Goal: Transaction & Acquisition: Book appointment/travel/reservation

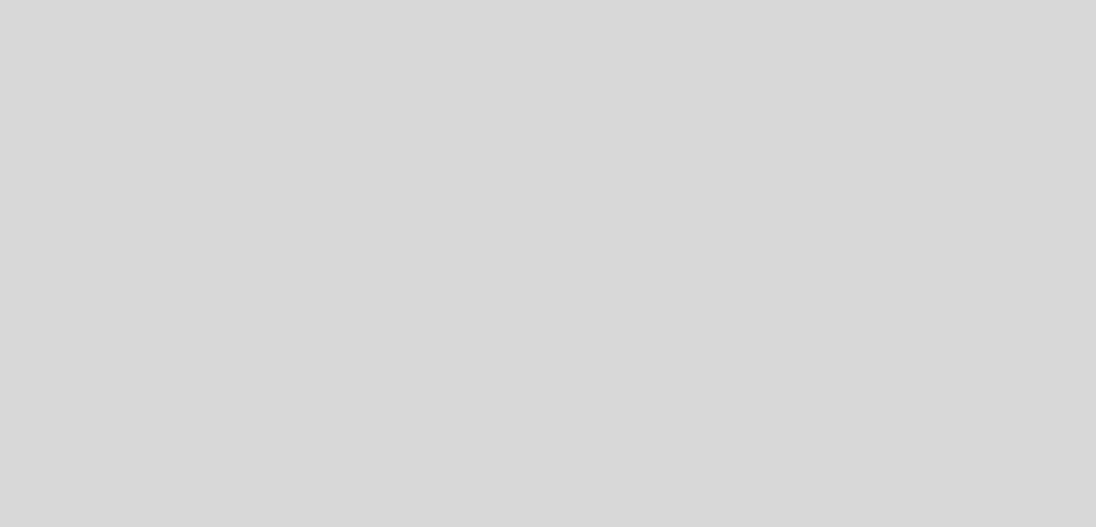
select select "es"
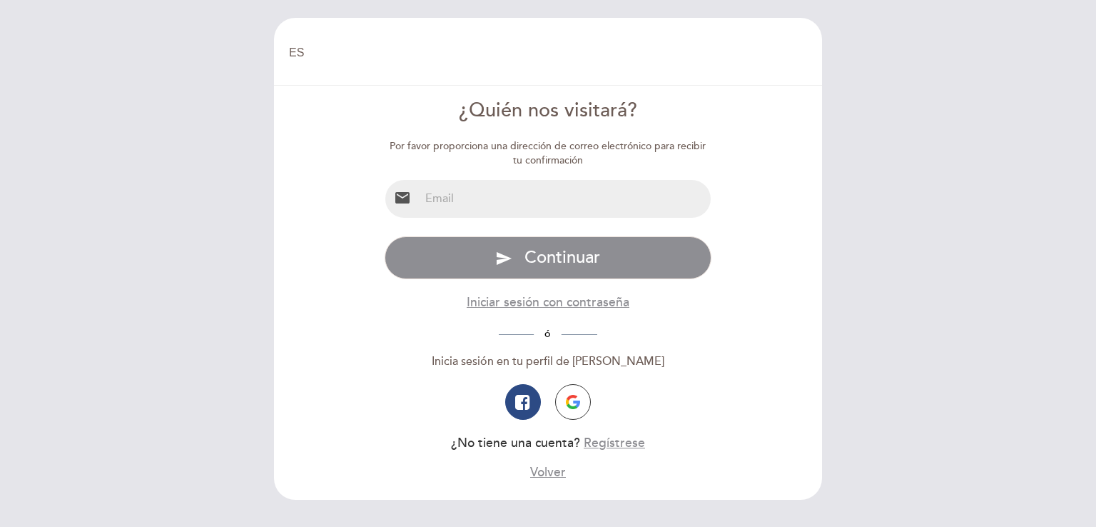
click at [457, 200] on input "email" at bounding box center [566, 199] width 292 height 38
type input "[PERSON_NAME][EMAIL_ADDRESS][PERSON_NAME][DOMAIN_NAME]"
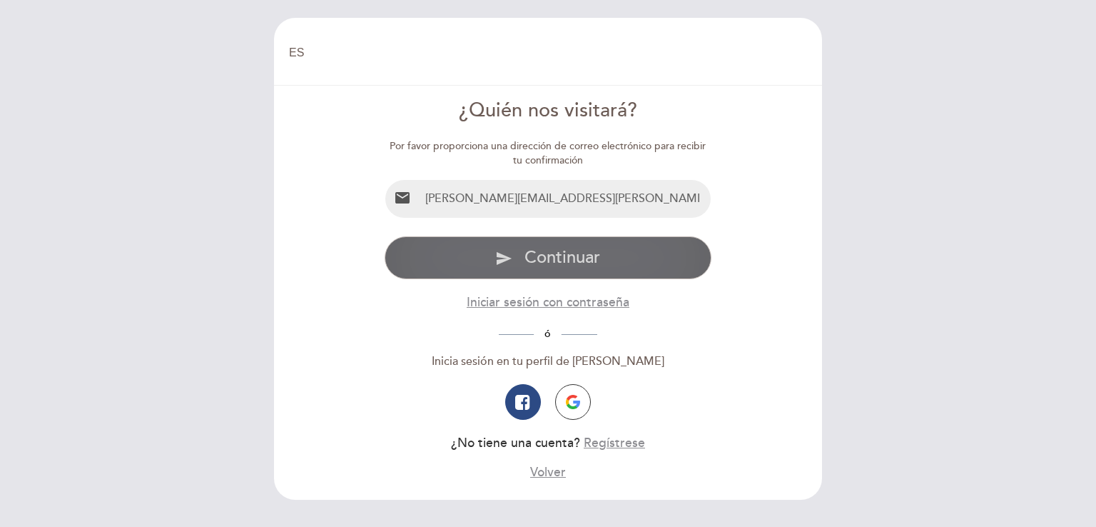
click at [595, 266] on span "Continuar" at bounding box center [562, 257] width 76 height 21
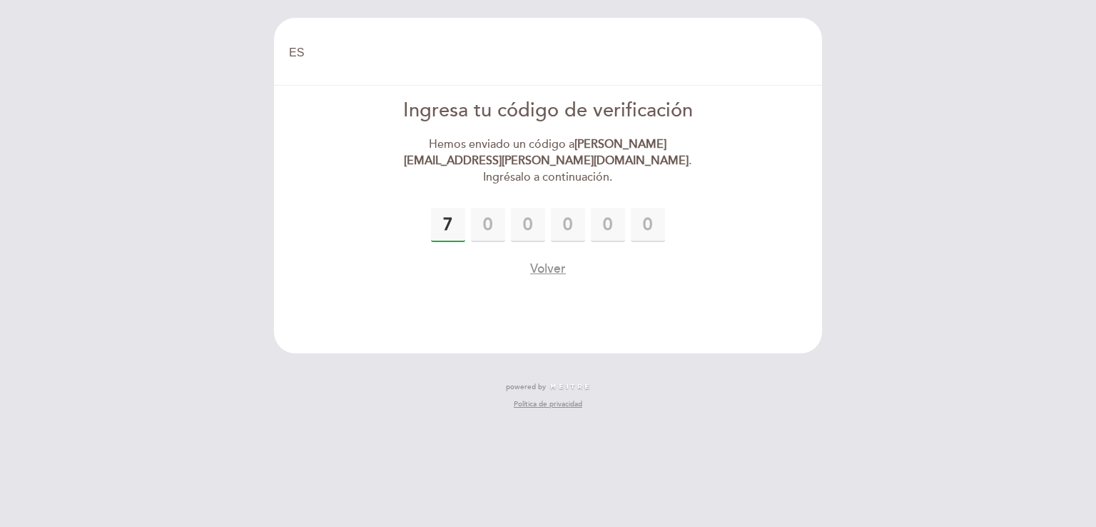
type input "7"
type input "5"
type input "3"
type input "2"
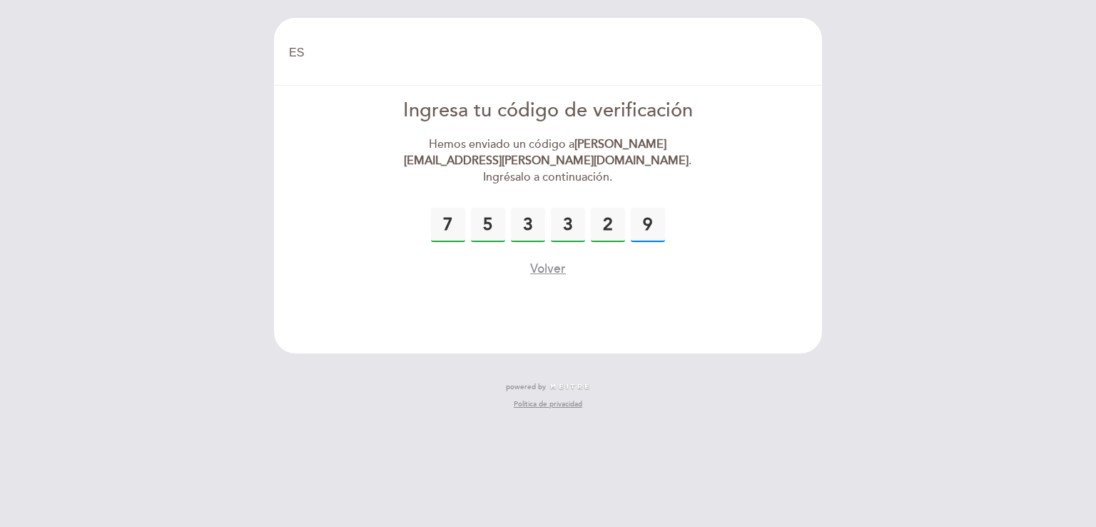
type input "9"
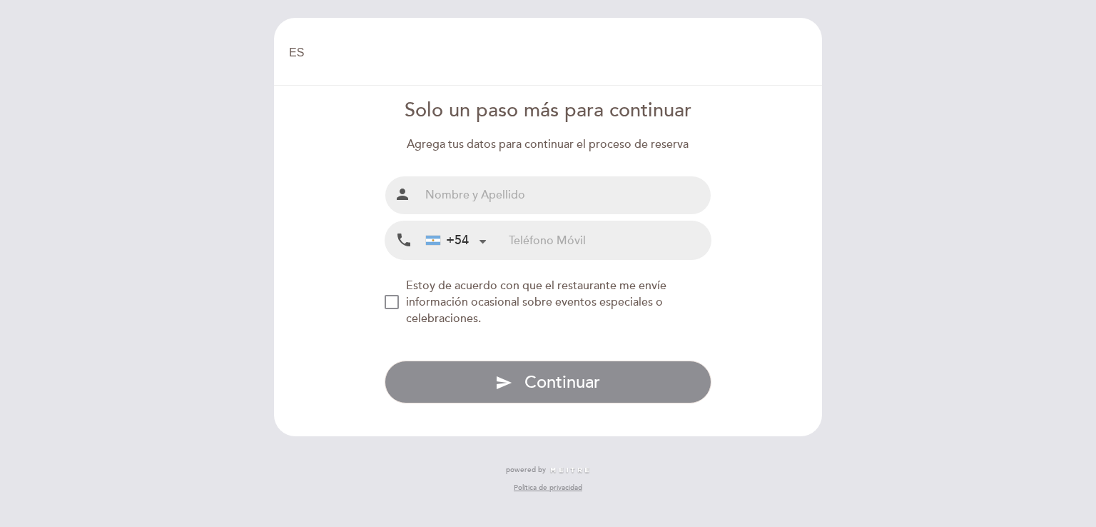
click at [524, 196] on input "text" at bounding box center [566, 195] width 292 height 38
type input "[PERSON_NAME]"
click at [538, 244] on input "tel" at bounding box center [610, 240] width 202 height 38
click at [395, 305] on div "NEW_MODAL_AGREE_RESTAURANT_SEND_OCCASIONAL_INFO" at bounding box center [392, 302] width 14 height 14
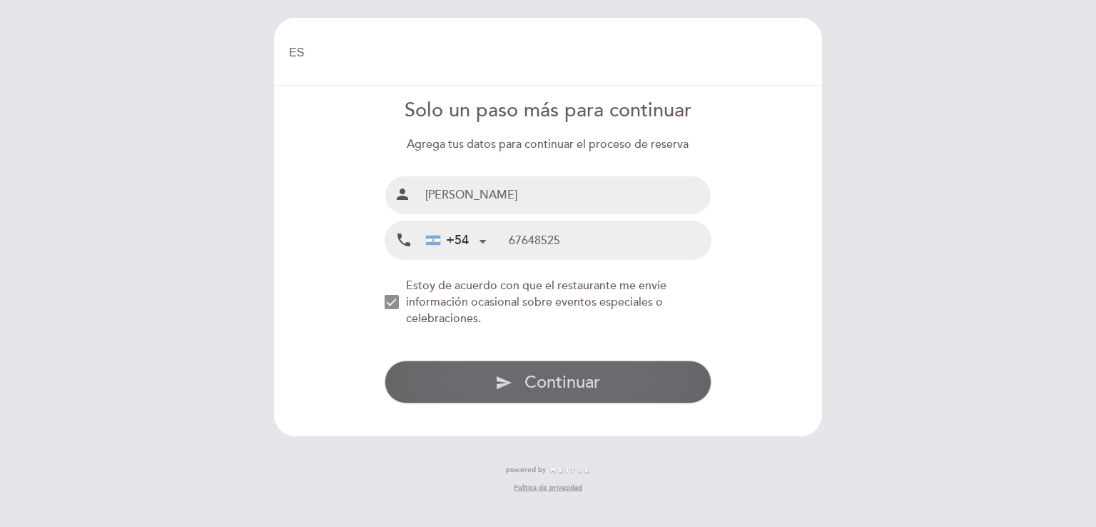
click at [550, 380] on span "Continuar" at bounding box center [562, 382] width 76 height 21
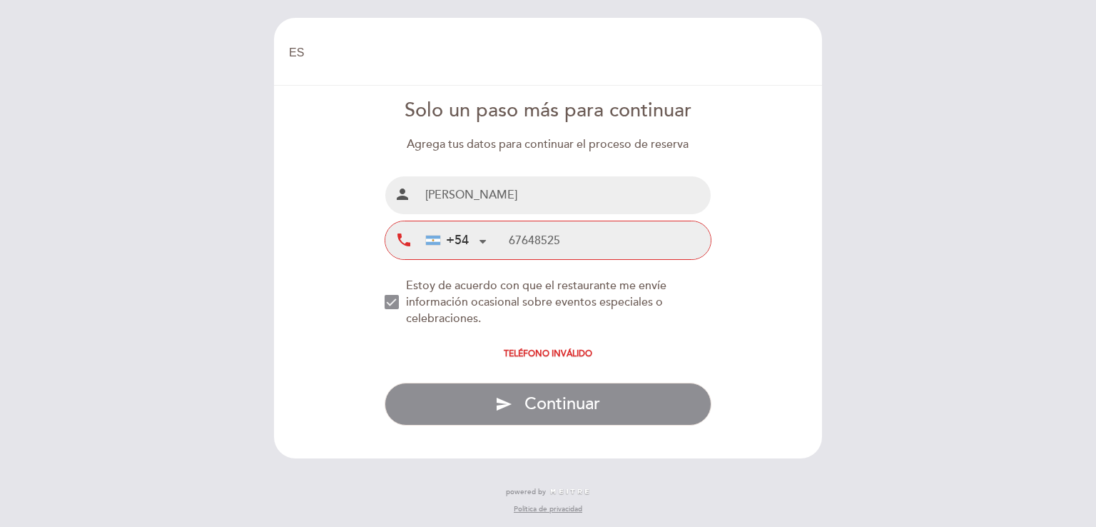
click at [512, 240] on input "67648525" at bounding box center [610, 240] width 202 height 38
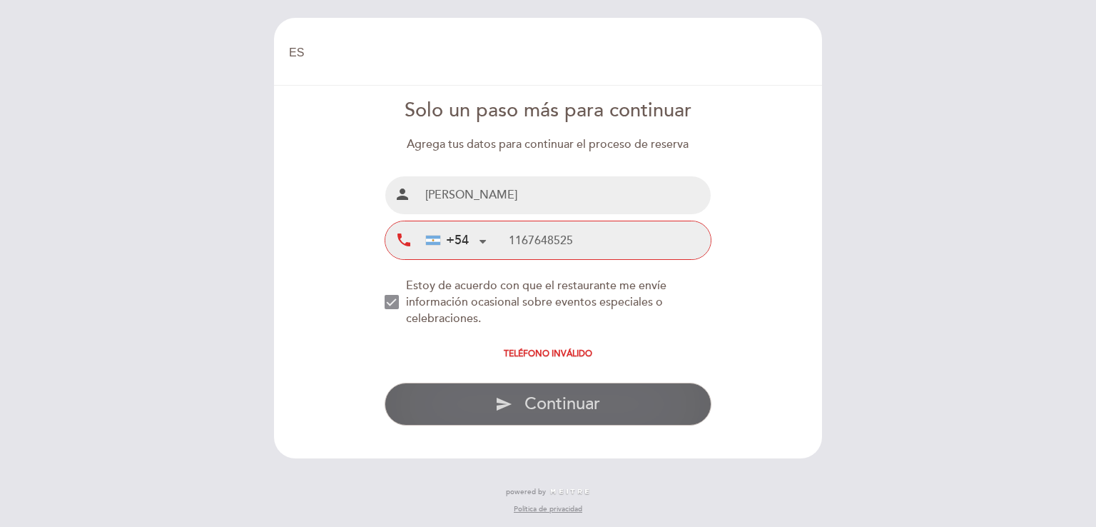
type input "1167648525"
click at [542, 395] on span "Continuar" at bounding box center [562, 403] width 76 height 21
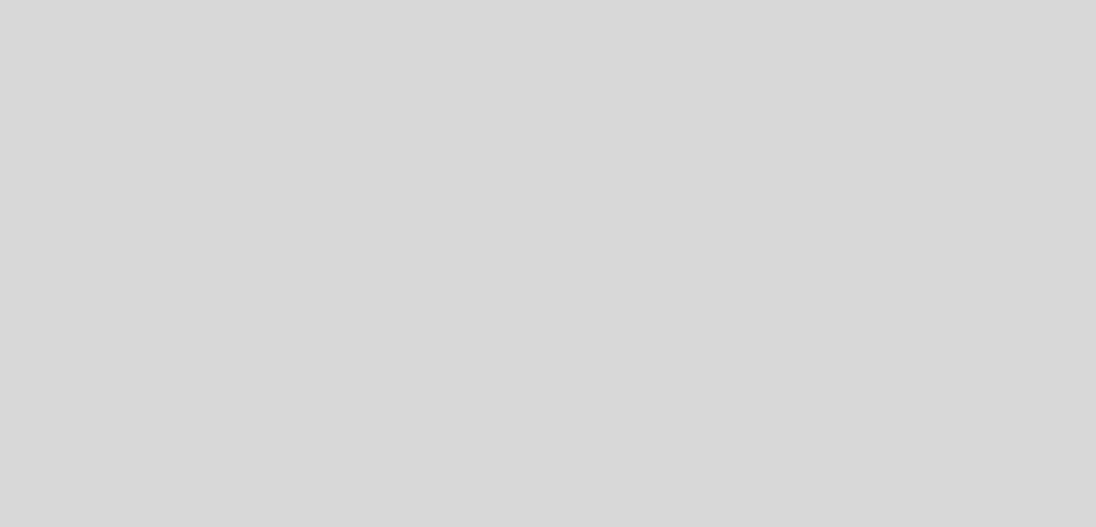
select select "es"
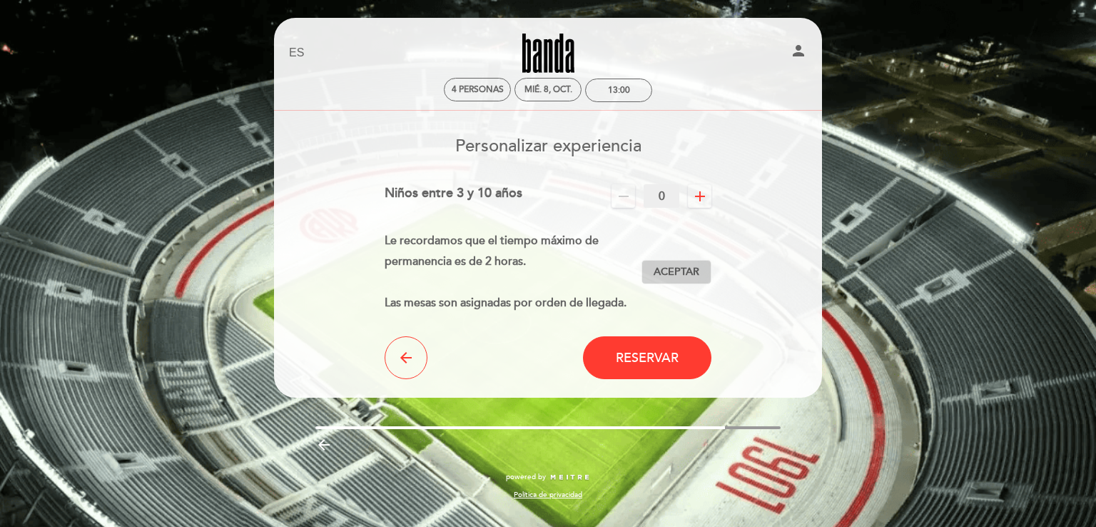
click at [679, 275] on span "Aceptar" at bounding box center [677, 272] width 46 height 15
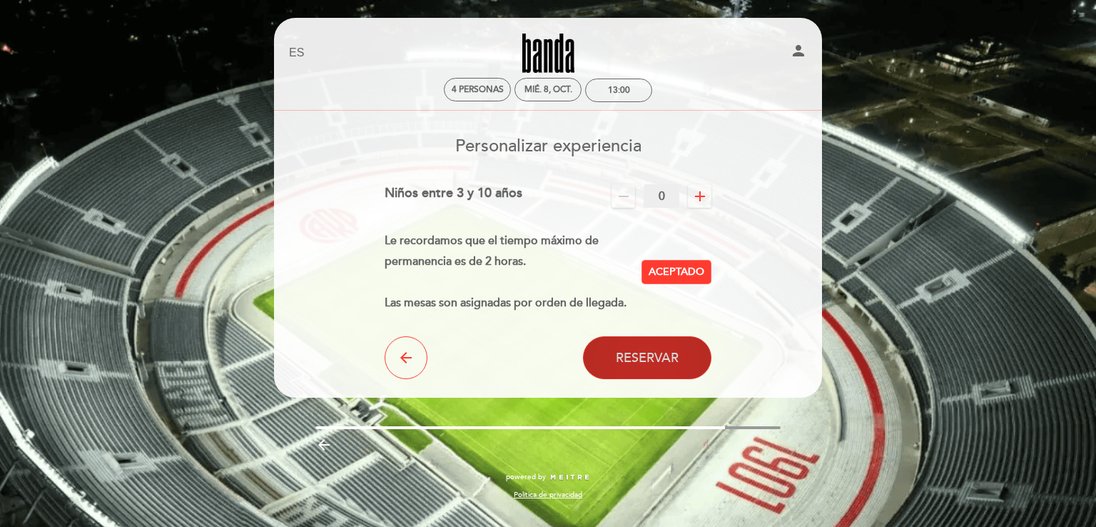
click at [644, 360] on span "Reservar" at bounding box center [647, 358] width 63 height 16
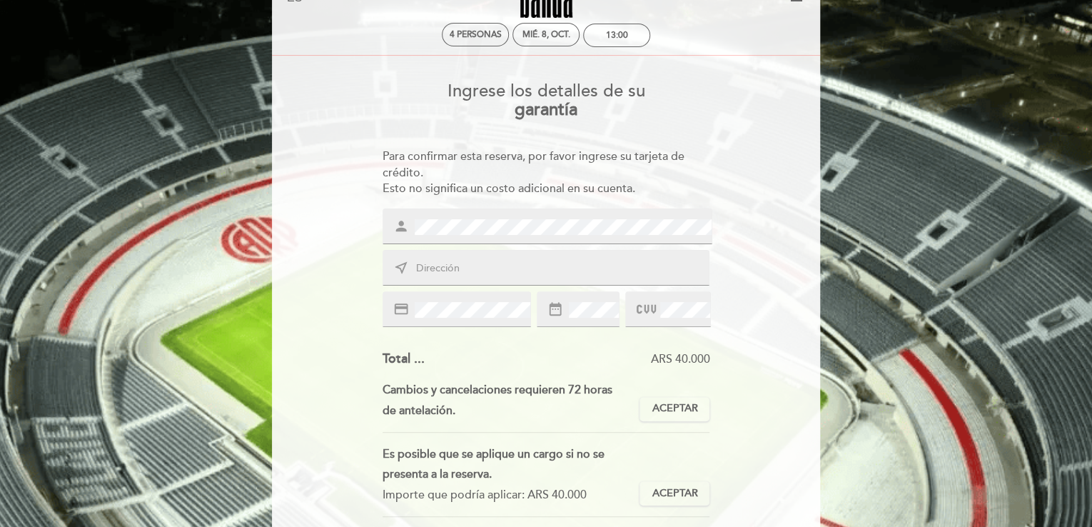
scroll to position [143, 0]
